Goal: Task Accomplishment & Management: Complete application form

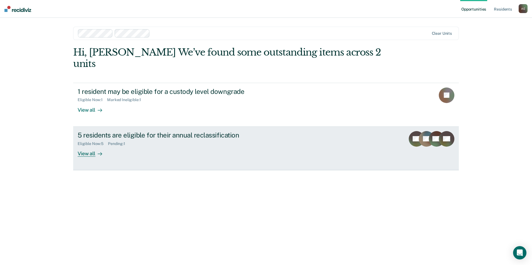
click at [146, 138] on div "5 residents are eligible for their annual reclassification Eligible Now : 5 Pen…" at bounding box center [182, 144] width 209 height 26
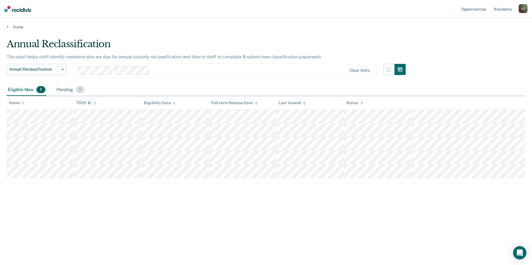
click at [64, 89] on div "Pending 1" at bounding box center [70, 90] width 30 height 12
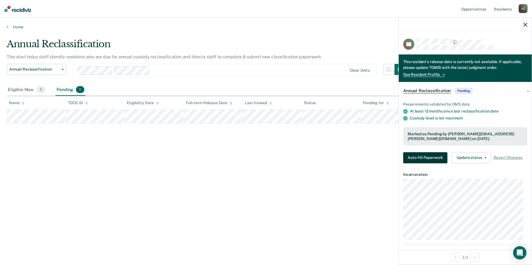
click at [428, 157] on button "Auto-fill Paperwork" at bounding box center [425, 157] width 44 height 11
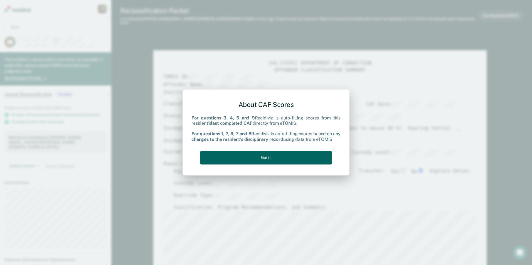
click at [264, 157] on button "Got it" at bounding box center [265, 158] width 131 height 14
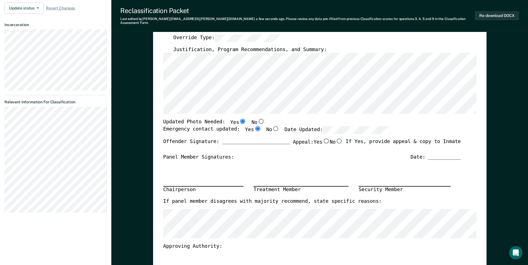
scroll to position [167, 0]
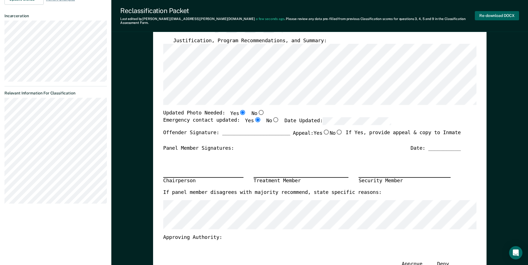
click at [508, 16] on button "Re-download DOCX" at bounding box center [497, 15] width 44 height 9
type textarea "x"
